Goal: Task Accomplishment & Management: Manage account settings

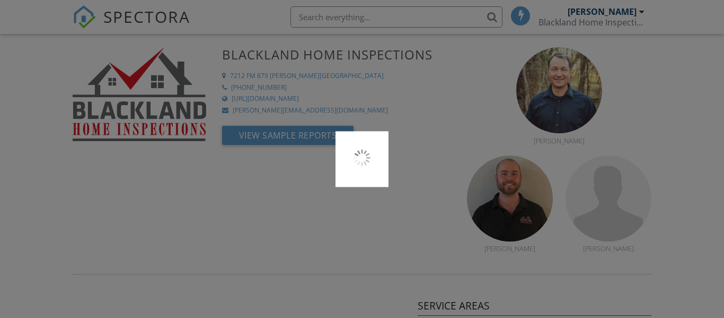
click at [130, 20] on div at bounding box center [362, 159] width 724 height 318
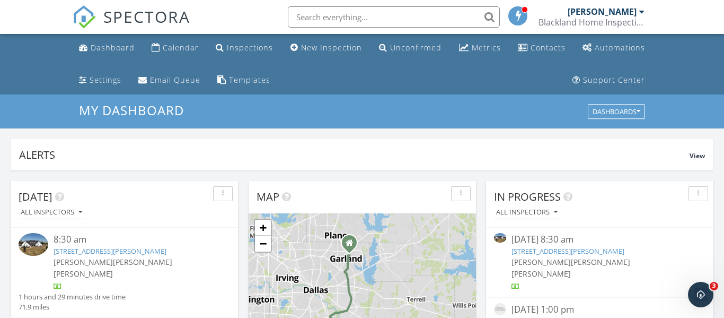
scroll to position [16, 0]
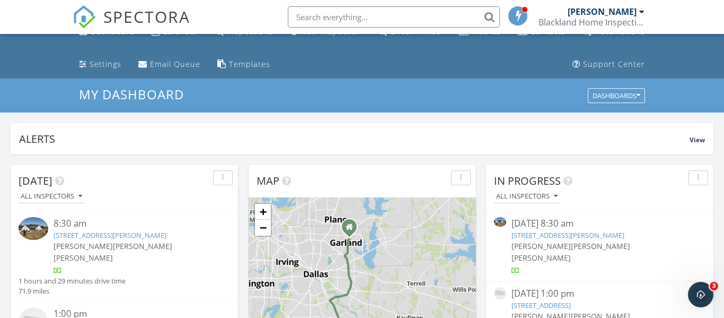
click at [549, 236] on link "3556 Dobbins Rd, Corsicana, TX 75110" at bounding box center [568, 235] width 113 height 10
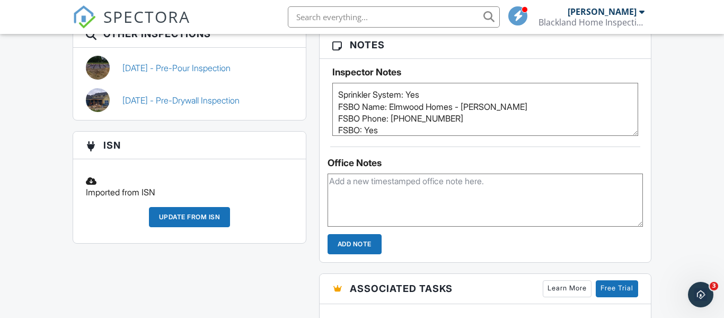
click at [196, 207] on div "Update from ISN" at bounding box center [190, 217] width 82 height 20
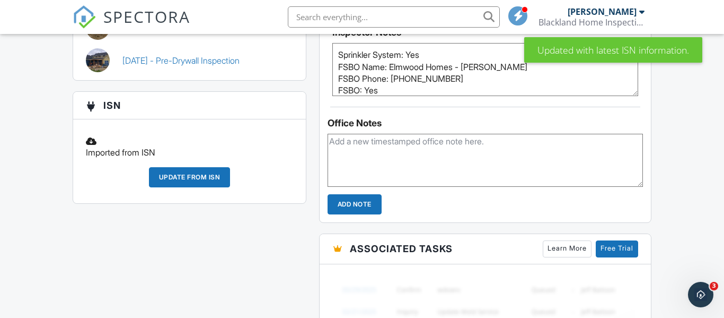
scroll to position [884, 0]
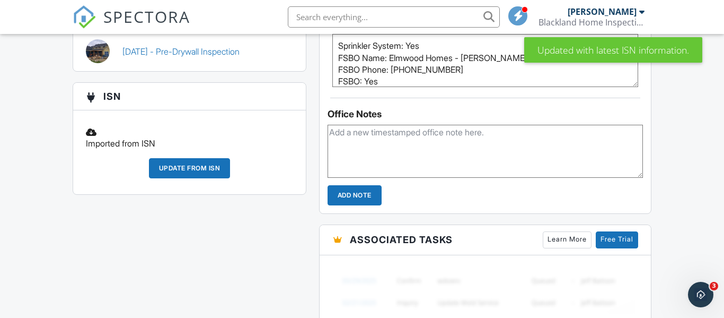
click at [187, 158] on div "Update from ISN" at bounding box center [190, 168] width 82 height 20
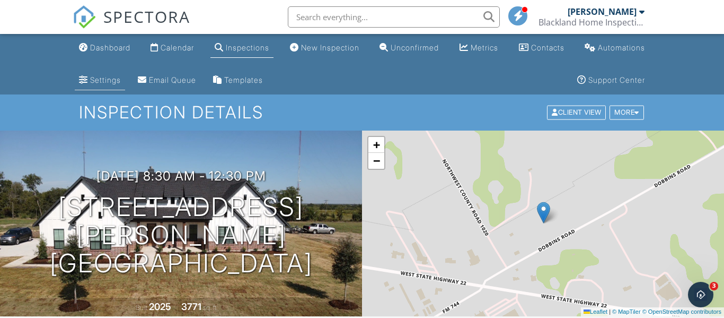
click at [86, 75] on div "Settings" at bounding box center [83, 79] width 9 height 8
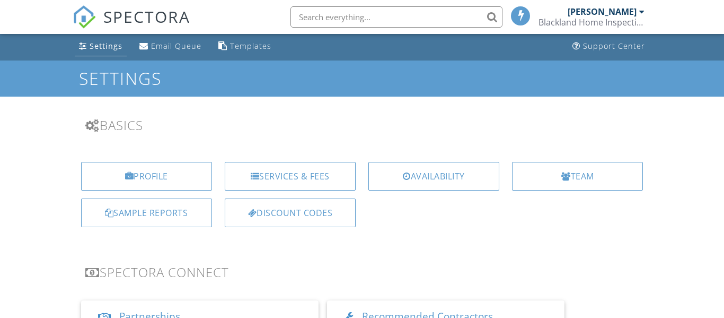
scroll to position [45, 0]
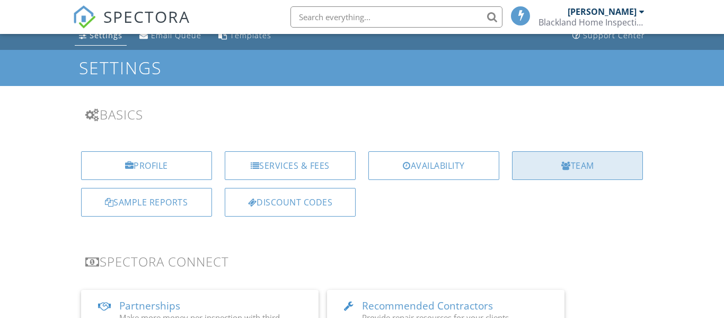
click at [554, 173] on div "Team" at bounding box center [577, 165] width 131 height 29
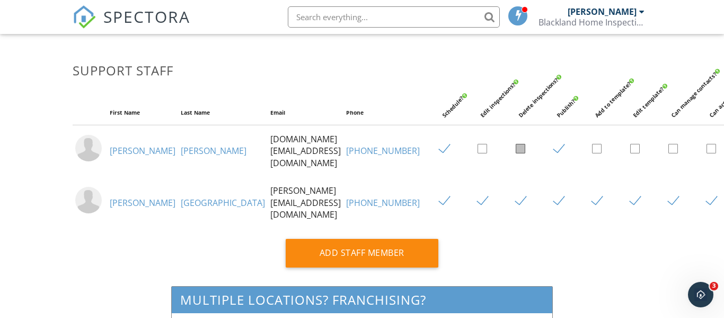
scroll to position [489, 0]
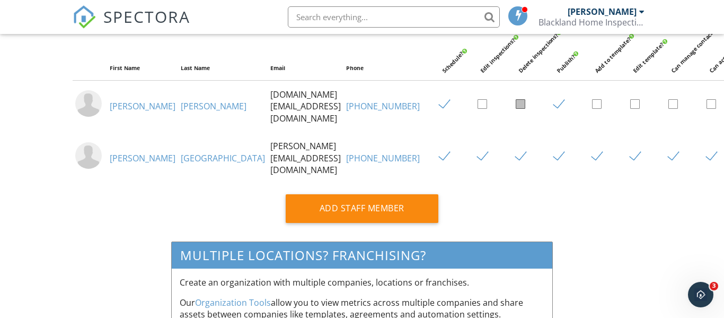
click at [346, 212] on div "Add Staff Member" at bounding box center [362, 208] width 153 height 29
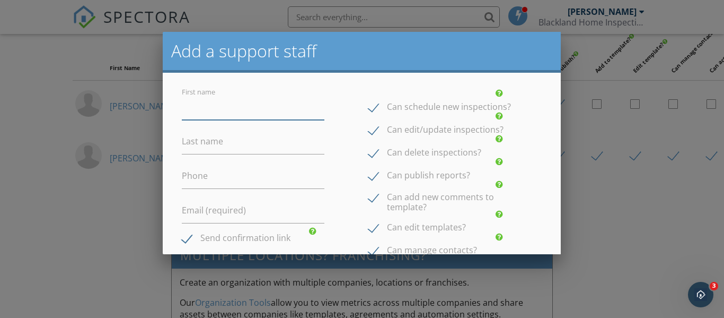
click at [212, 117] on input "First name" at bounding box center [253, 107] width 143 height 26
click at [210, 117] on input "Su" at bounding box center [253, 107] width 143 height 26
type input "[PERSON_NAME]"
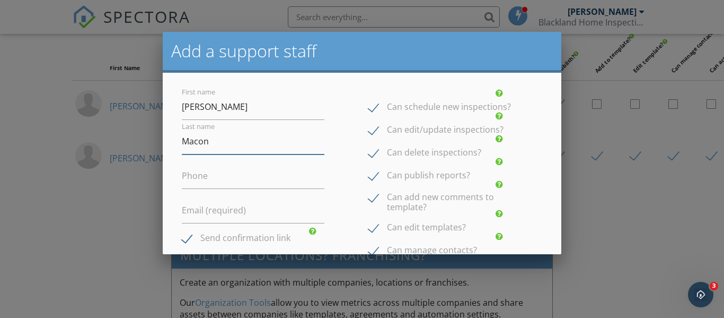
type input "Macon"
click at [208, 212] on label "Email (required)" at bounding box center [214, 210] width 64 height 12
click at [258, 208] on input "Email (required)" at bounding box center [253, 210] width 143 height 26
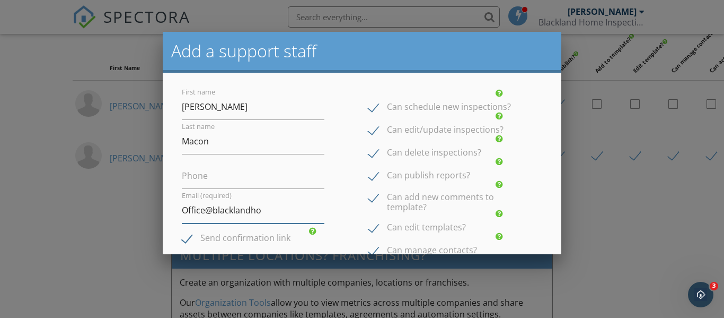
click at [256, 212] on input "Office@blacklandho" at bounding box center [253, 210] width 143 height 26
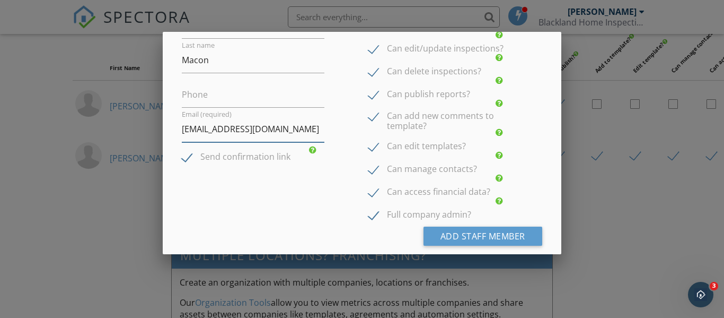
scroll to position [104, 0]
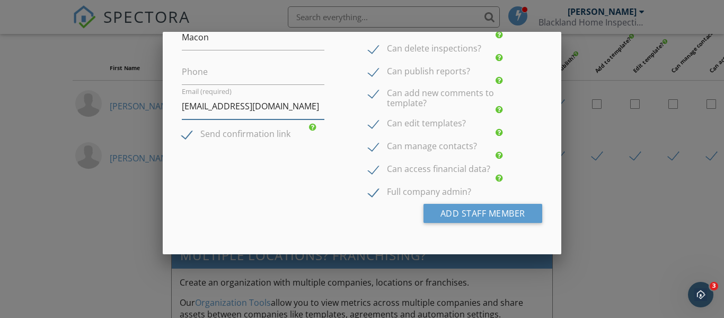
type input "Office@blacklandhomeinspections.com"
click at [245, 133] on label "Send confirmation link" at bounding box center [236, 135] width 109 height 13
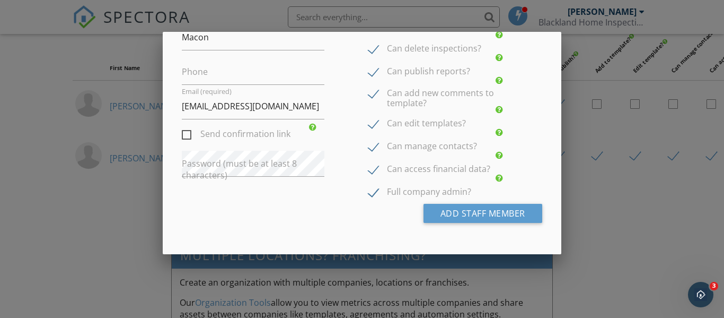
scroll to position [0, 0]
click at [188, 134] on label "Send confirmation link" at bounding box center [236, 135] width 109 height 13
click at [188, 134] on input "Send confirmation link" at bounding box center [185, 135] width 7 height 7
checkbox input "true"
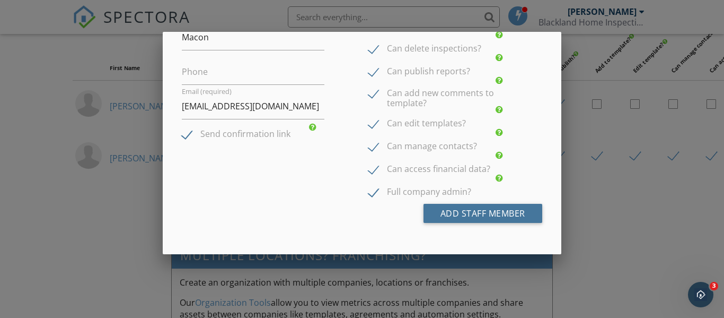
drag, startPoint x: 467, startPoint y: 214, endPoint x: 414, endPoint y: 215, distance: 53.0
click at [468, 214] on button "Add Staff Member" at bounding box center [483, 213] width 119 height 19
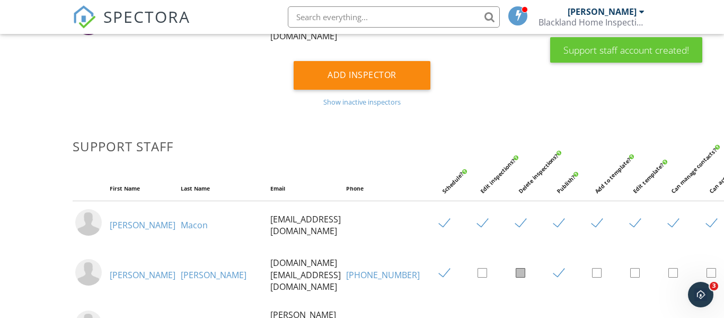
scroll to position [381, 0]
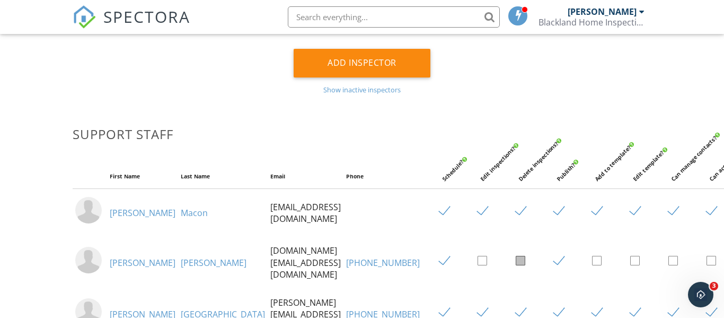
checkbox input "false"
click at [707, 212] on label at bounding box center [716, 211] width 19 height 13
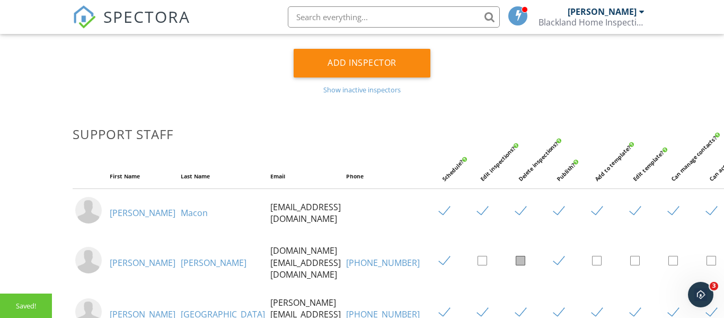
checkbox input "false"
click at [668, 210] on label at bounding box center [677, 211] width 19 height 13
checkbox input "false"
click at [630, 210] on label at bounding box center [639, 211] width 19 height 13
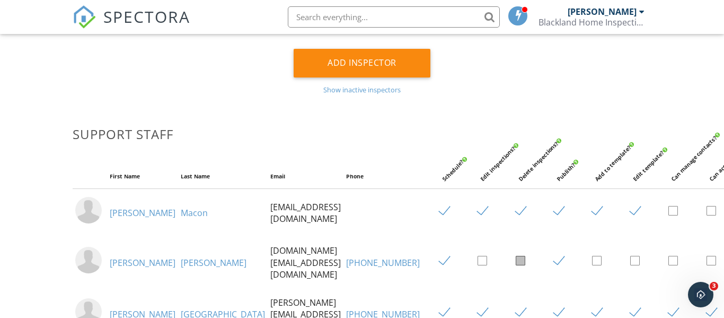
checkbox input "false"
click at [592, 213] on label at bounding box center [601, 211] width 19 height 13
checkbox input "false"
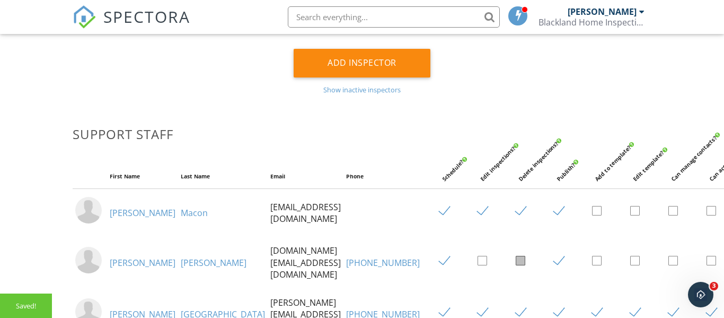
click at [554, 212] on label at bounding box center [563, 211] width 19 height 13
click at [554, 212] on input "checkbox" at bounding box center [557, 212] width 7 height 7
click at [554, 212] on label at bounding box center [563, 211] width 19 height 13
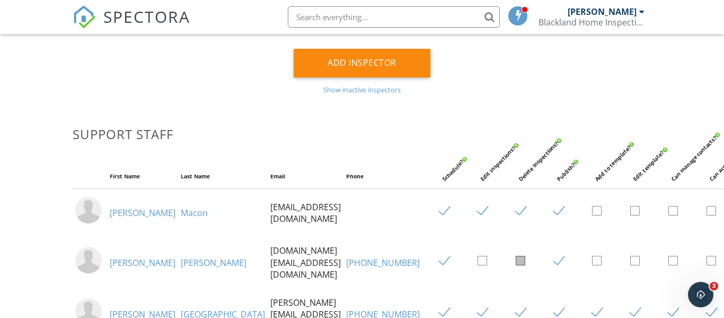
checkbox input "false"
click at [499, 209] on td at bounding box center [518, 212] width 38 height 48
click at [516, 210] on label at bounding box center [525, 211] width 19 height 13
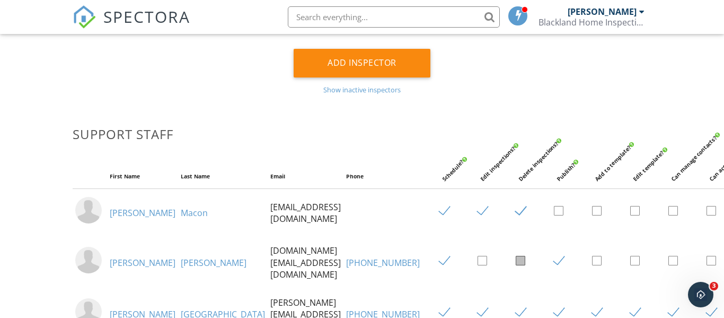
checkbox input "false"
click at [439, 214] on label at bounding box center [448, 211] width 19 height 13
checkbox input "false"
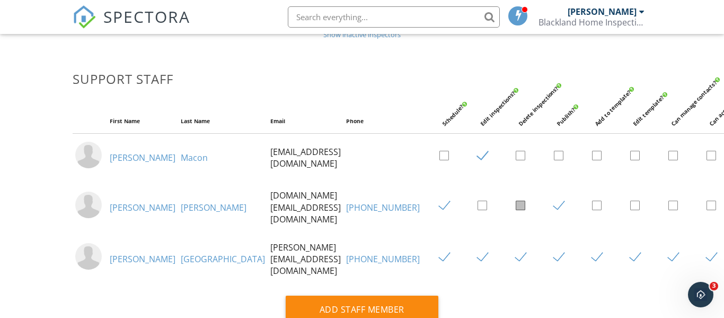
scroll to position [431, 0]
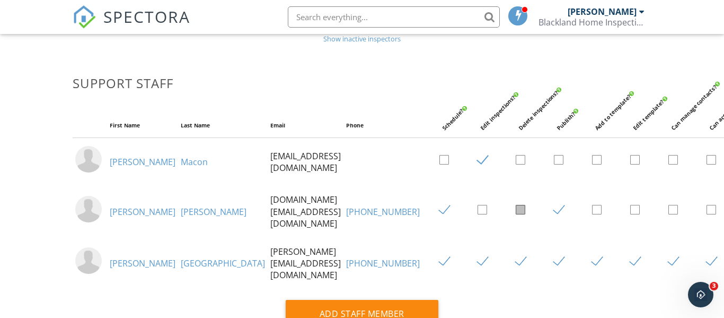
click at [478, 160] on label at bounding box center [487, 160] width 19 height 13
checkbox input "false"
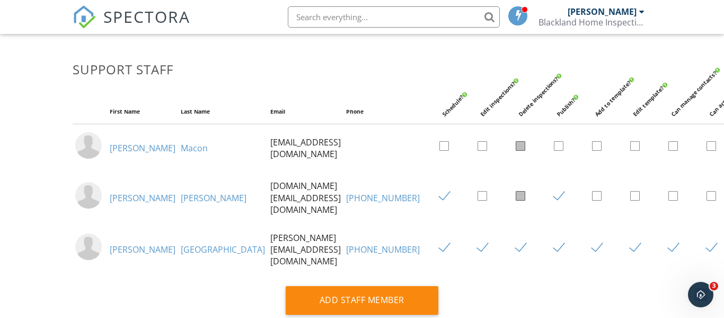
scroll to position [446, 0]
click at [116, 151] on link "Suzanne" at bounding box center [143, 147] width 66 height 12
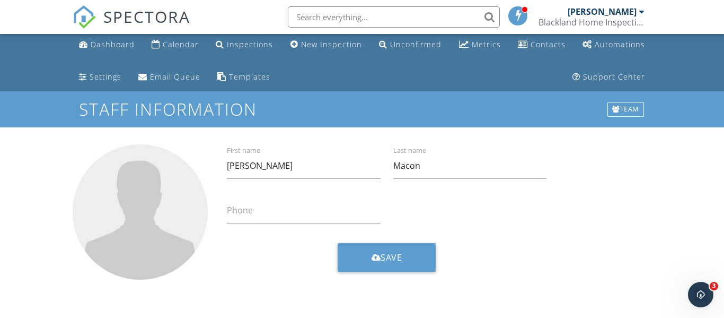
click at [243, 214] on label "Phone" at bounding box center [310, 210] width 166 height 12
click at [243, 214] on input "Phone" at bounding box center [304, 211] width 154 height 26
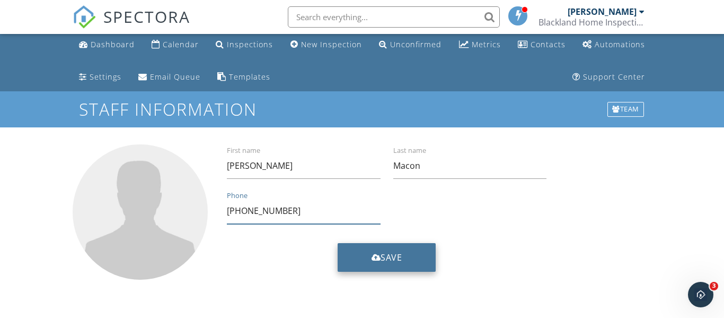
type input "972-921-8454"
click at [348, 251] on button "Save" at bounding box center [387, 257] width 99 height 29
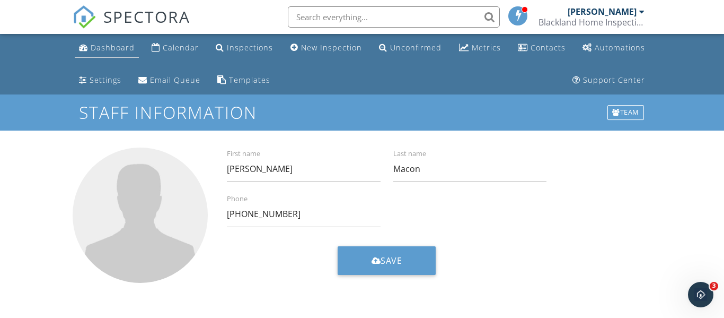
click at [91, 45] on div "Dashboard" at bounding box center [113, 47] width 44 height 10
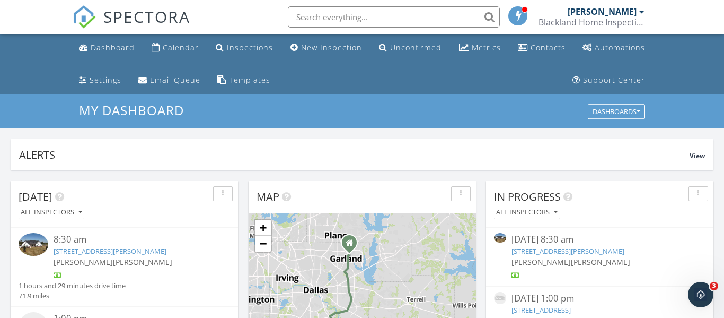
click at [364, 21] on input "text" at bounding box center [394, 16] width 212 height 21
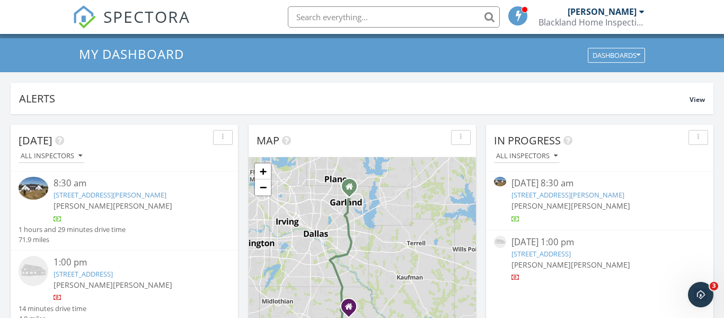
scroll to position [90, 0]
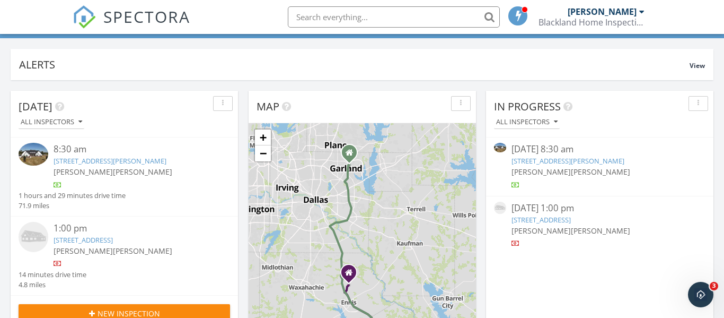
click at [576, 162] on link "[STREET_ADDRESS][PERSON_NAME]" at bounding box center [568, 161] width 113 height 10
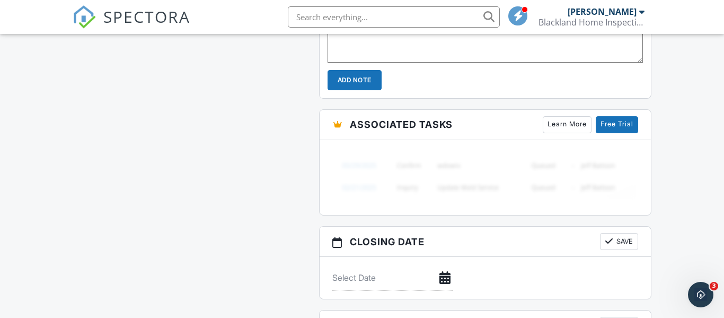
scroll to position [1102, 0]
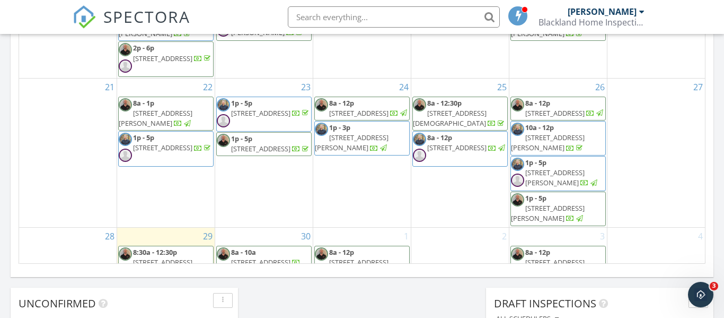
scroll to position [251, 0]
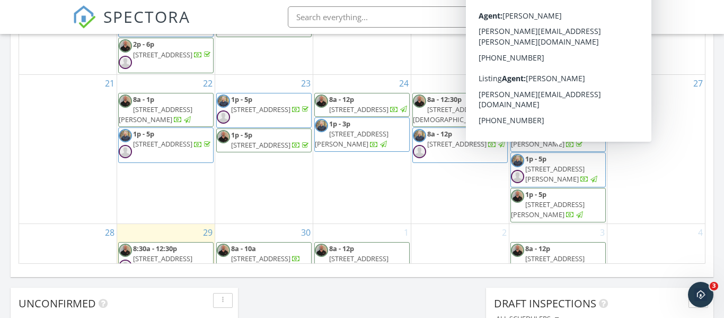
click at [556, 199] on span "6039 Reiger Ave, Dallas 75214" at bounding box center [548, 209] width 74 height 20
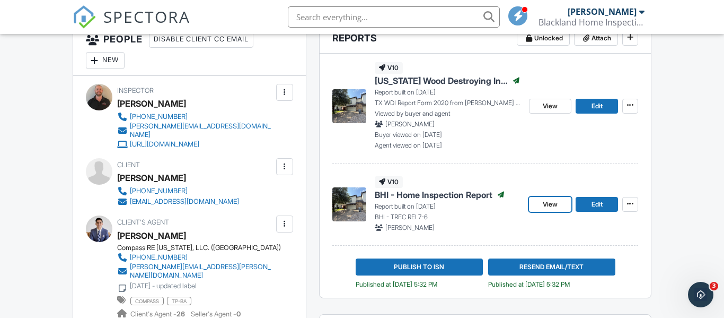
click at [551, 205] on span "View" at bounding box center [550, 204] width 15 height 11
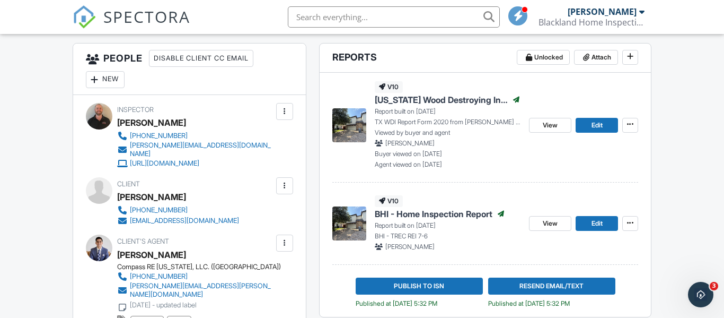
scroll to position [301, 0]
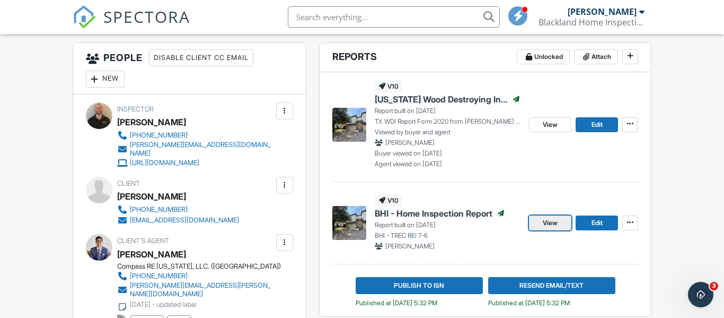
click at [545, 219] on span "View" at bounding box center [550, 222] width 15 height 11
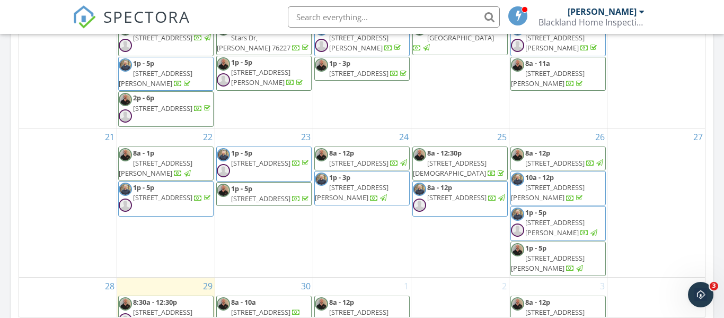
scroll to position [728, 0]
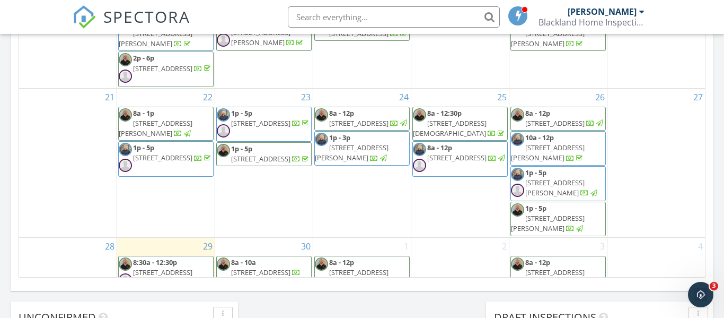
click at [561, 178] on span "[STREET_ADDRESS][PERSON_NAME]" at bounding box center [554, 188] width 59 height 20
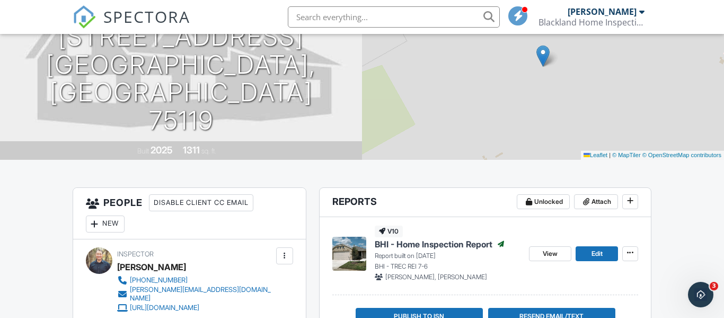
scroll to position [186, 0]
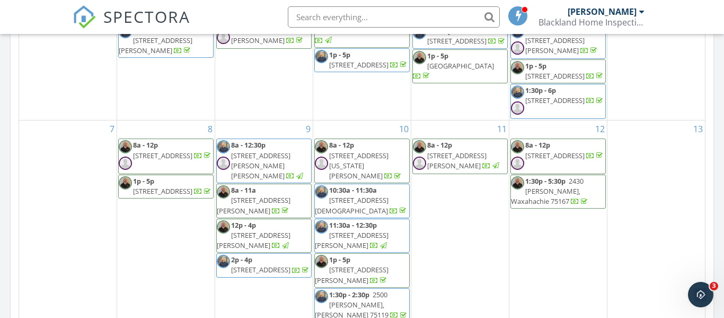
scroll to position [62, 0]
click at [589, 153] on span "8a - 12p 339 Freestall Dr, Midlothian 76065" at bounding box center [558, 156] width 94 height 32
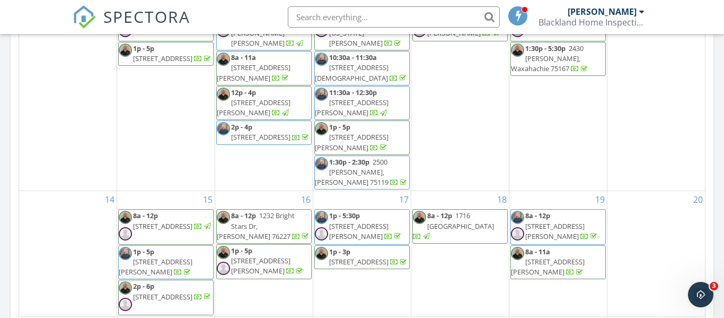
scroll to position [201, 0]
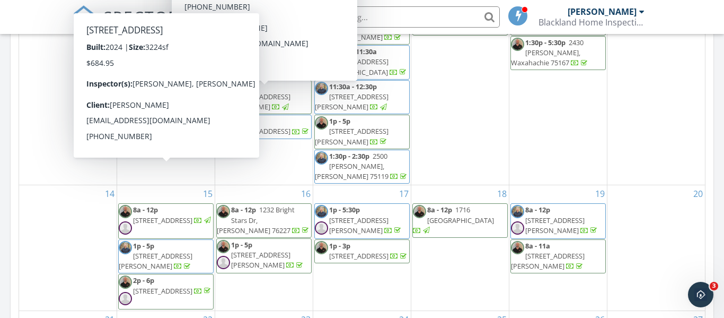
click at [163, 215] on span "2414 Park Oaks Dr, Midlothian 76065" at bounding box center [162, 220] width 59 height 10
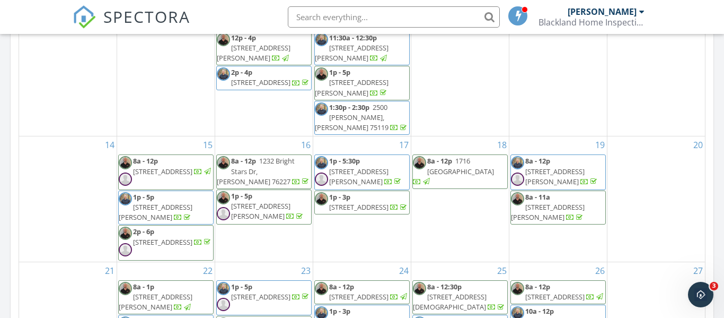
scroll to position [251, 0]
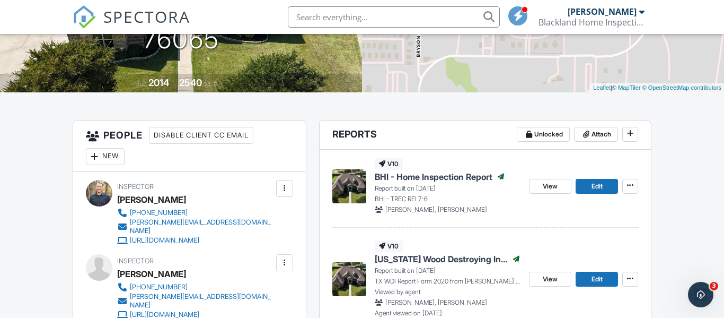
scroll to position [253, 0]
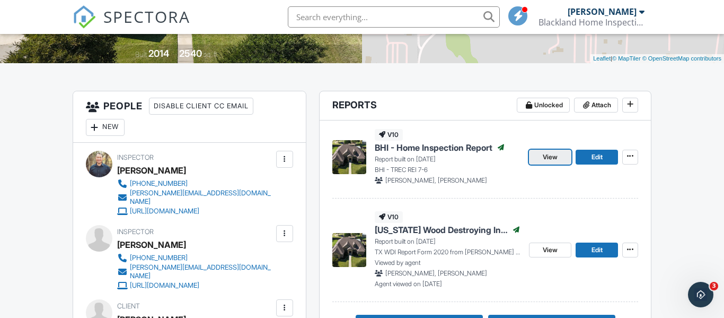
click at [549, 157] on span "View" at bounding box center [550, 157] width 15 height 11
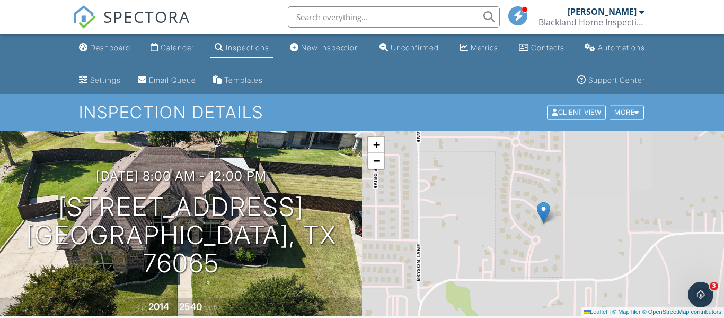
click at [89, 15] on img at bounding box center [84, 16] width 23 height 23
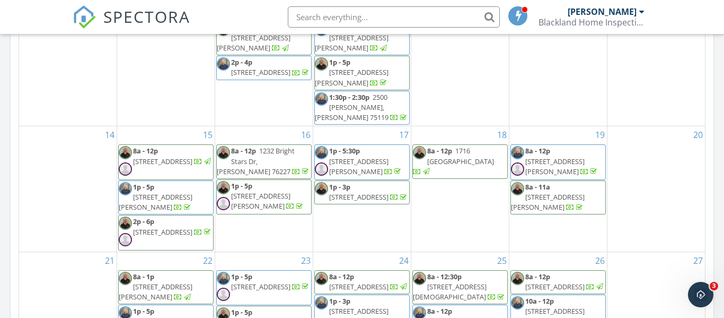
scroll to position [251, 0]
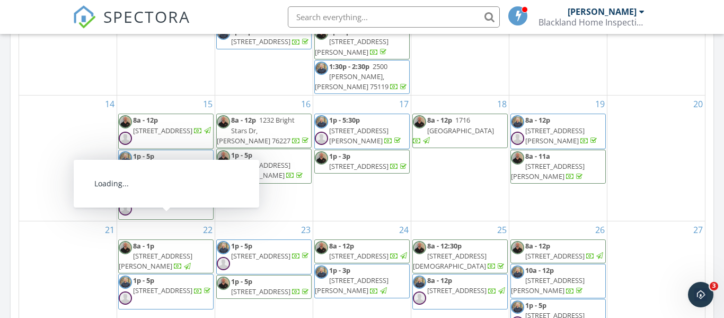
click at [156, 285] on span "[STREET_ADDRESS]" at bounding box center [162, 290] width 59 height 10
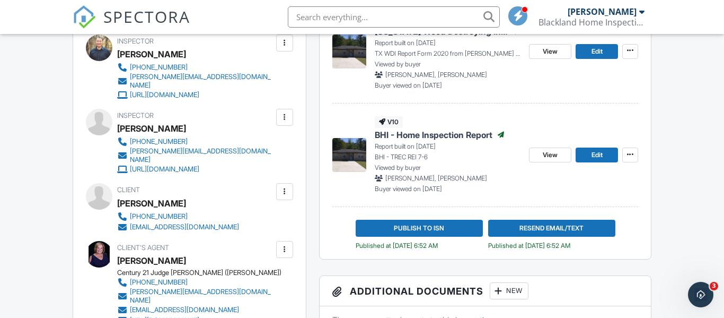
scroll to position [362, 0]
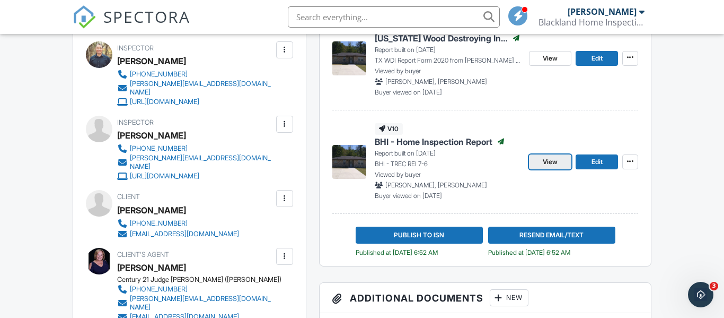
click at [554, 162] on span "View" at bounding box center [550, 161] width 15 height 11
